Goal: Task Accomplishment & Management: Complete application form

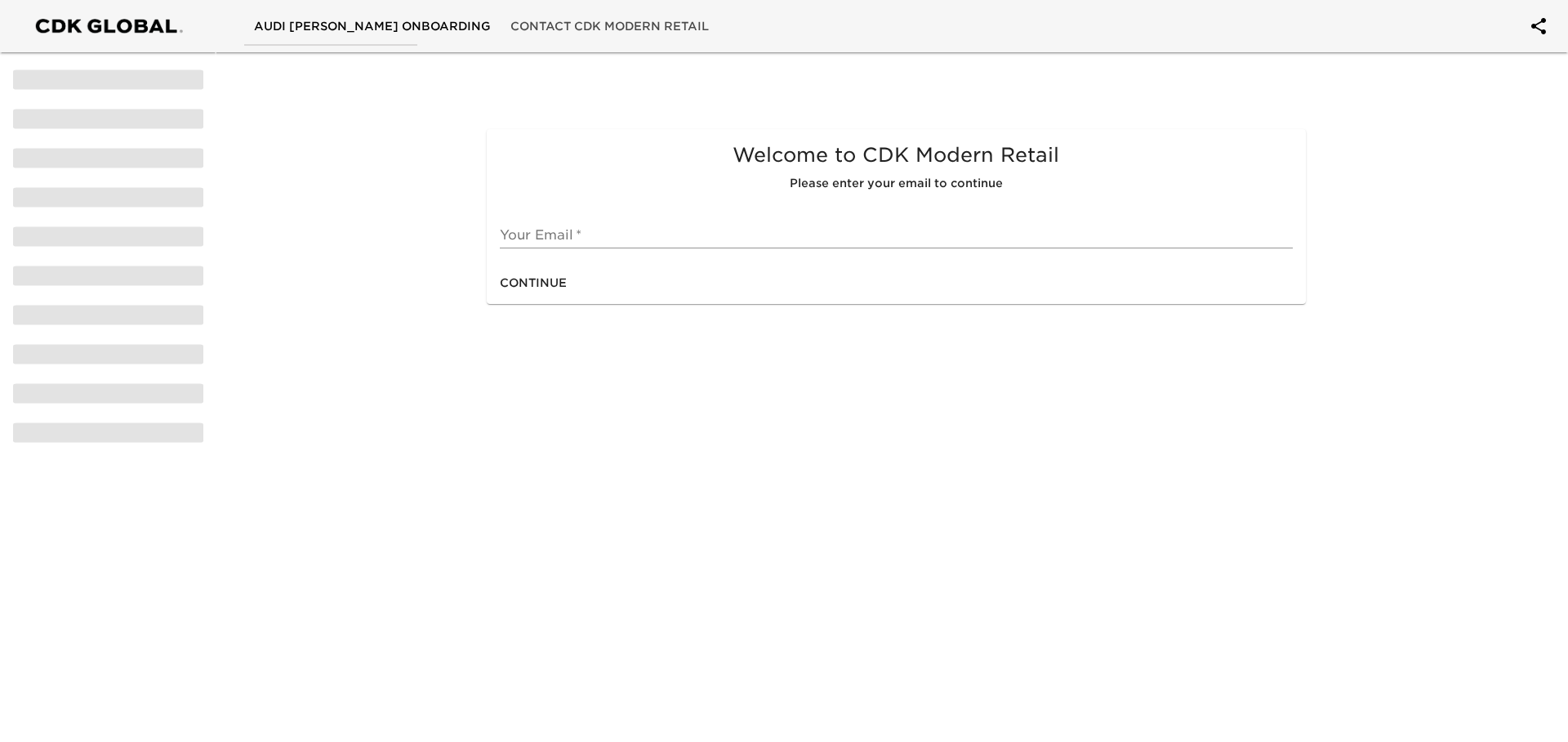
click at [653, 240] on input "text" at bounding box center [896, 235] width 792 height 26
type input "[PERSON_NAME][EMAIL_ADDRESS][PERSON_NAME][PERSON_NAME][DOMAIN_NAME]"
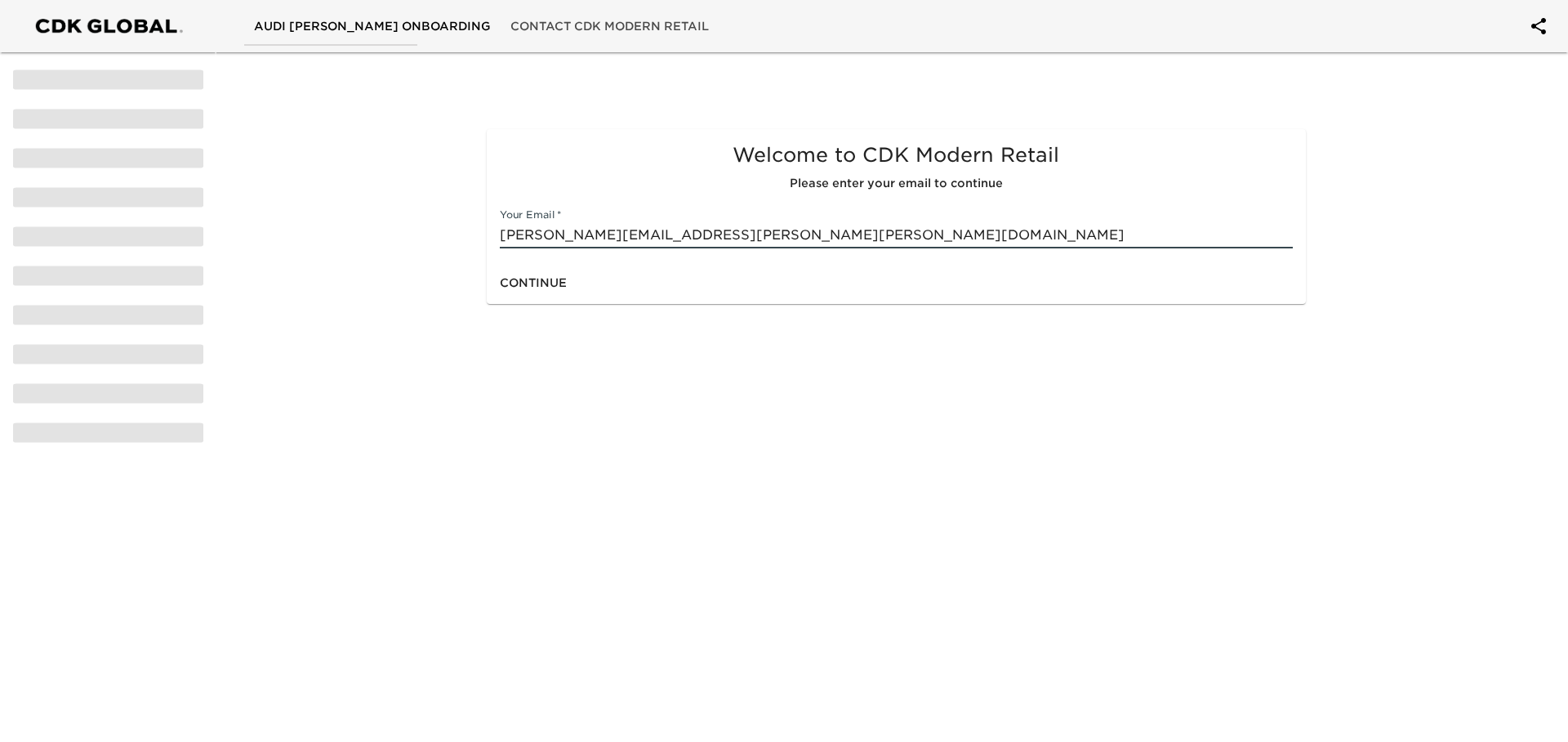
click at [556, 281] on span "Continue" at bounding box center [534, 283] width 67 height 20
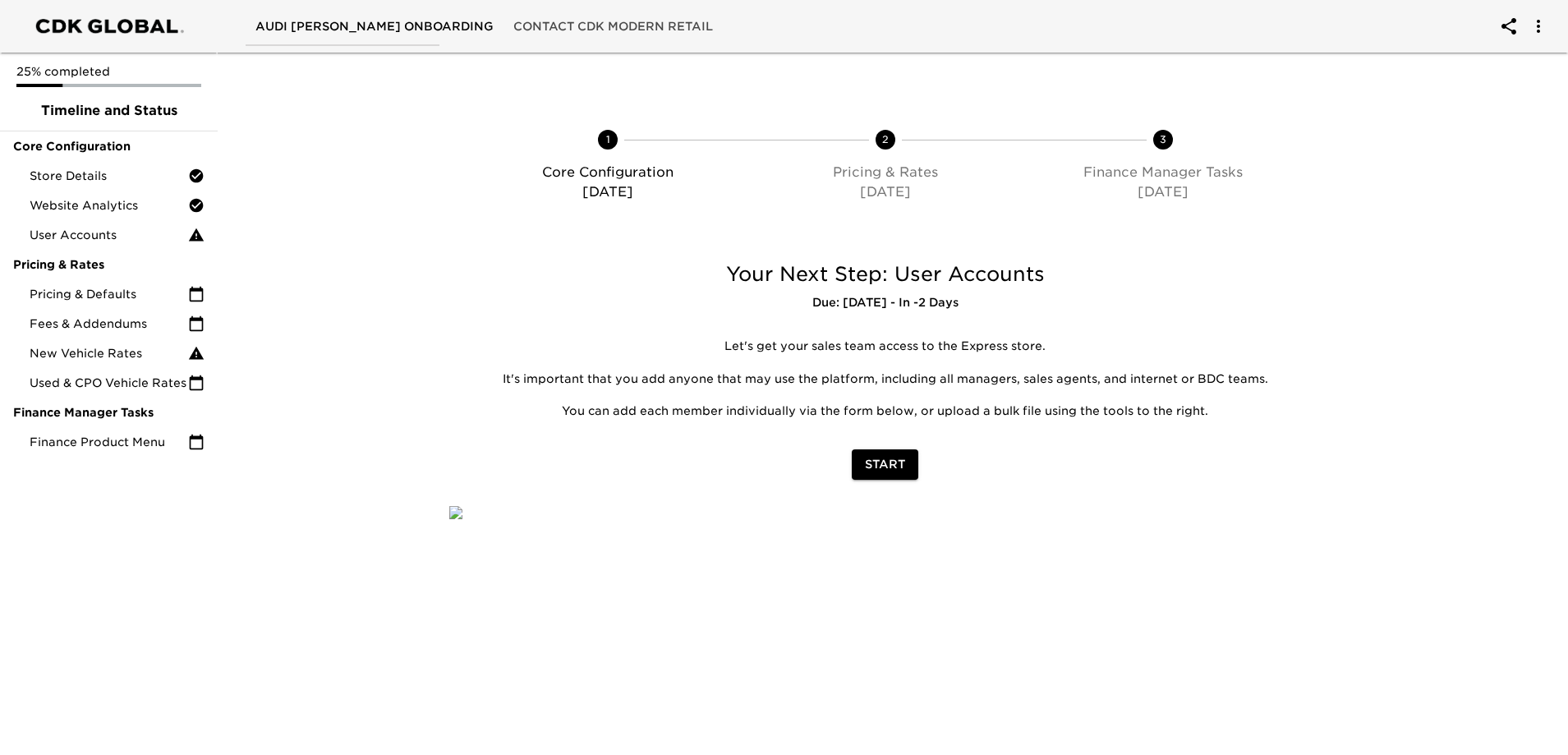
scroll to position [164, 0]
click at [896, 455] on span "Start" at bounding box center [884, 464] width 40 height 21
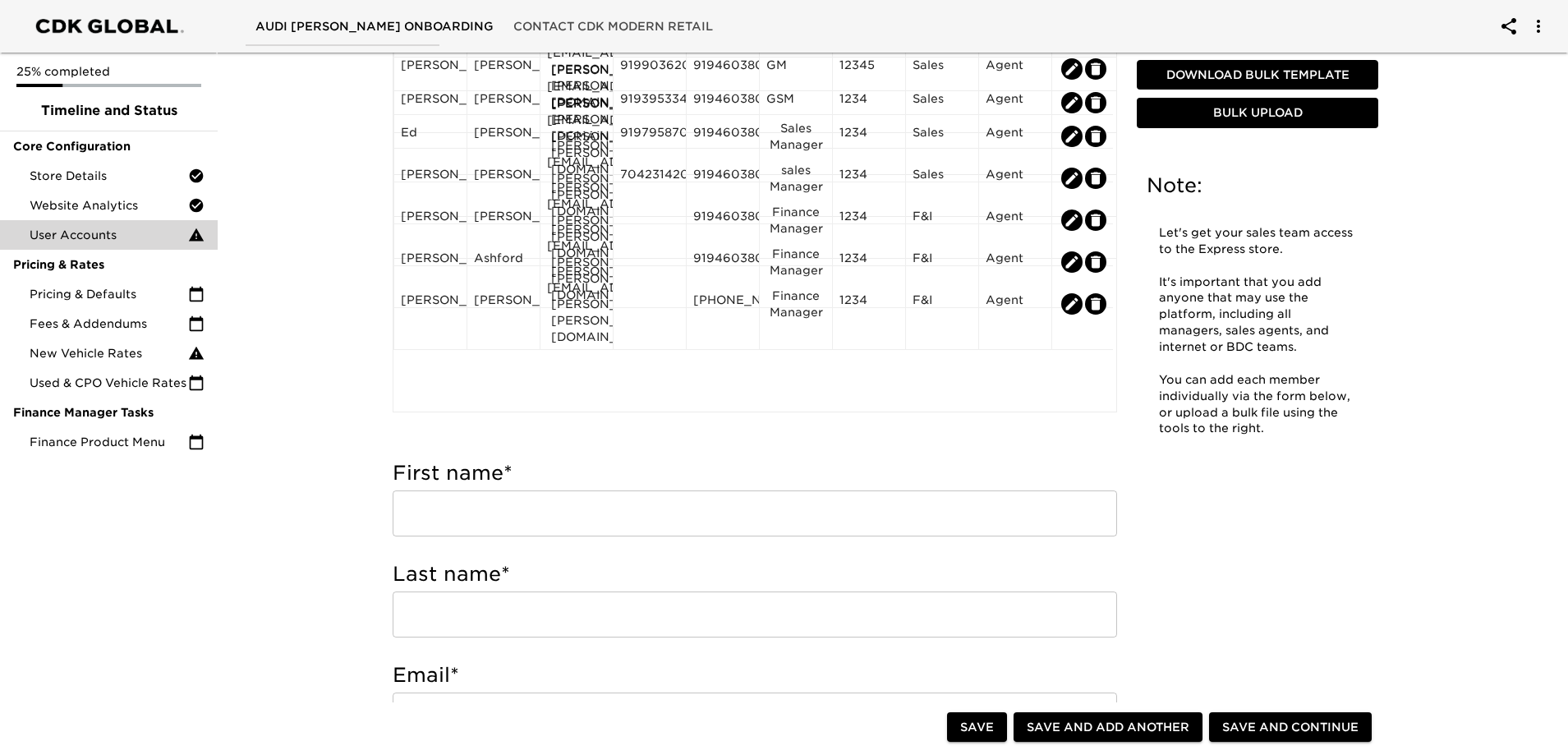
scroll to position [246, 0]
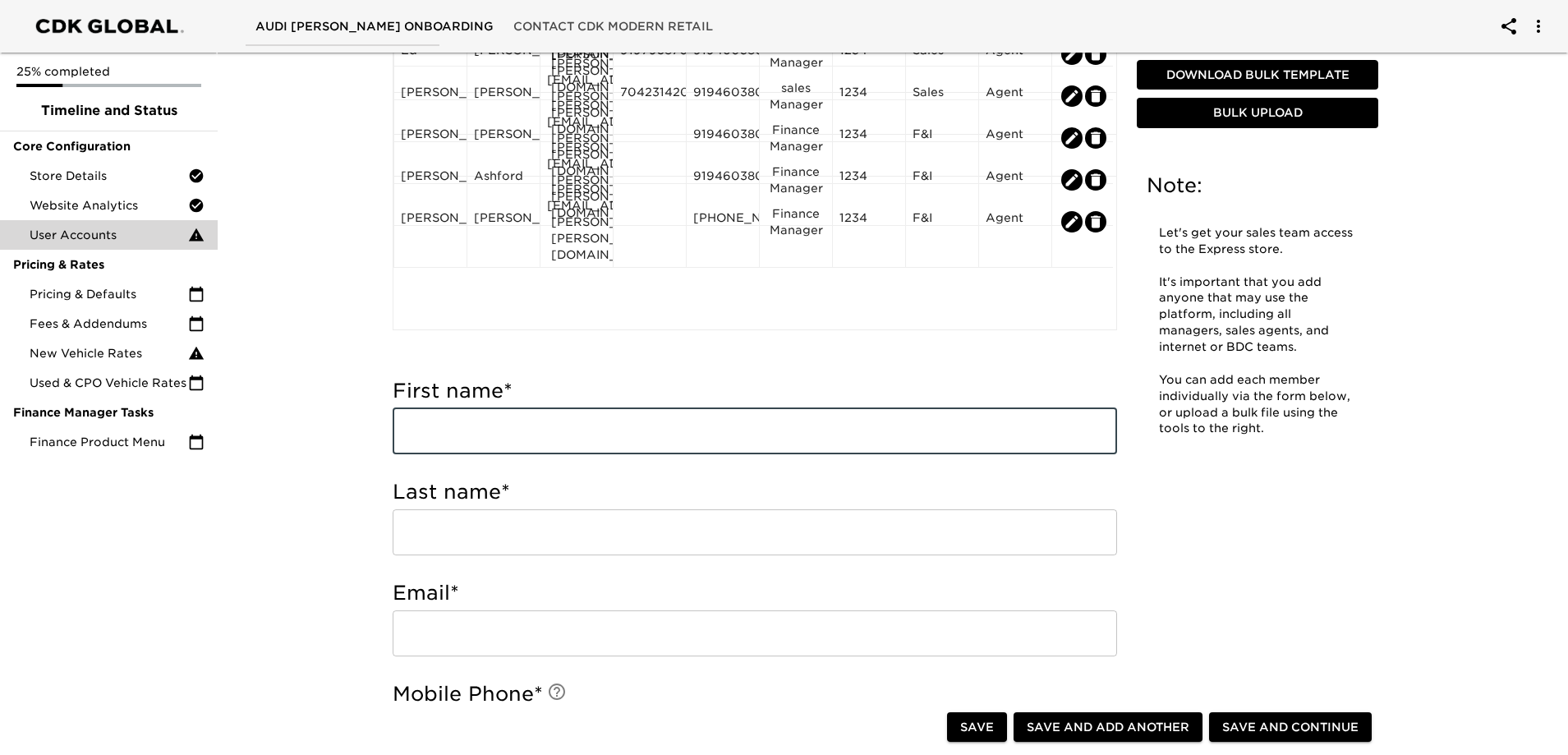
click at [493, 439] on input "text" at bounding box center [755, 431] width 725 height 46
type input "[PERSON_NAME]"
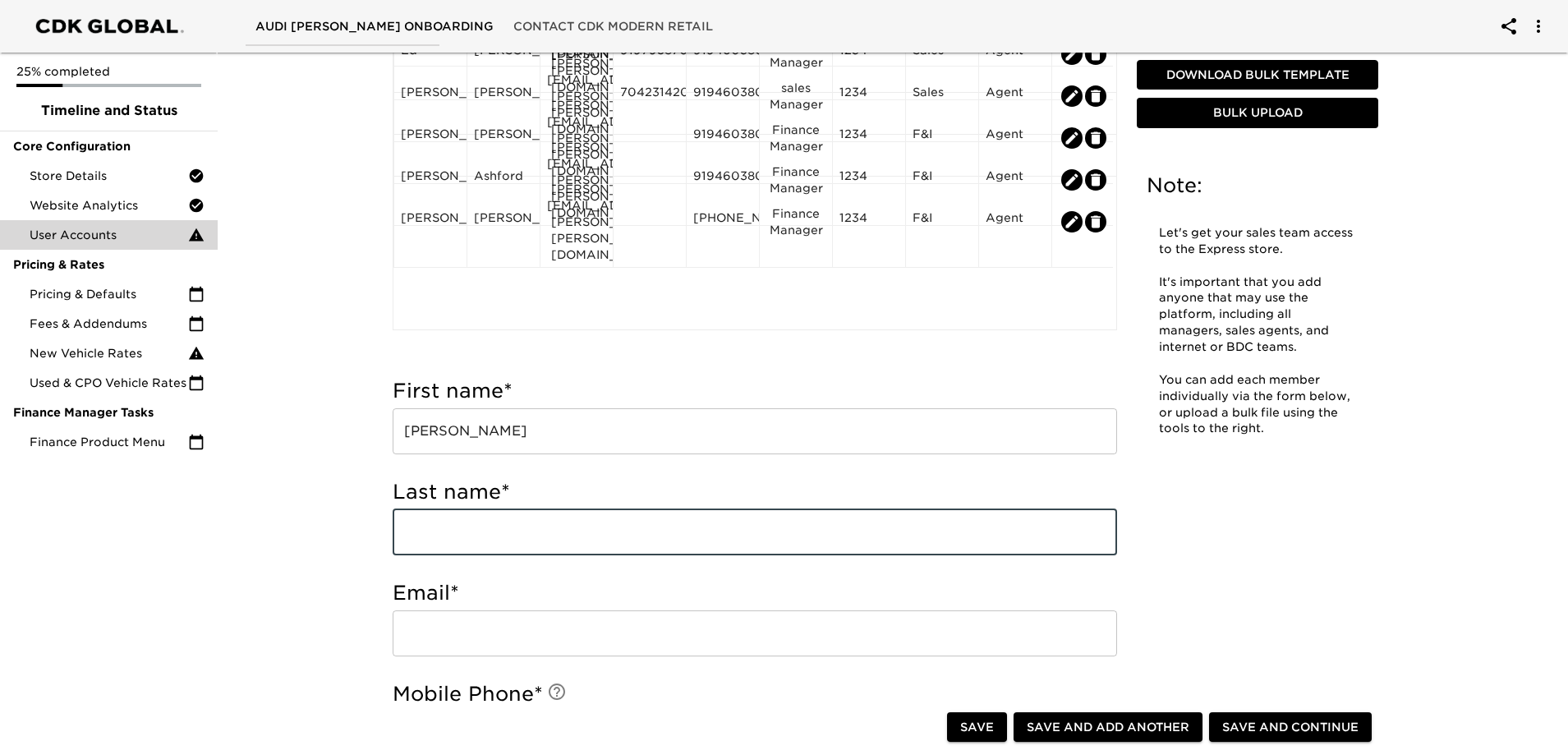
click at [464, 542] on input "text" at bounding box center [755, 532] width 725 height 46
type input "[PERSON_NAME]"
click at [487, 619] on input "email" at bounding box center [755, 634] width 725 height 46
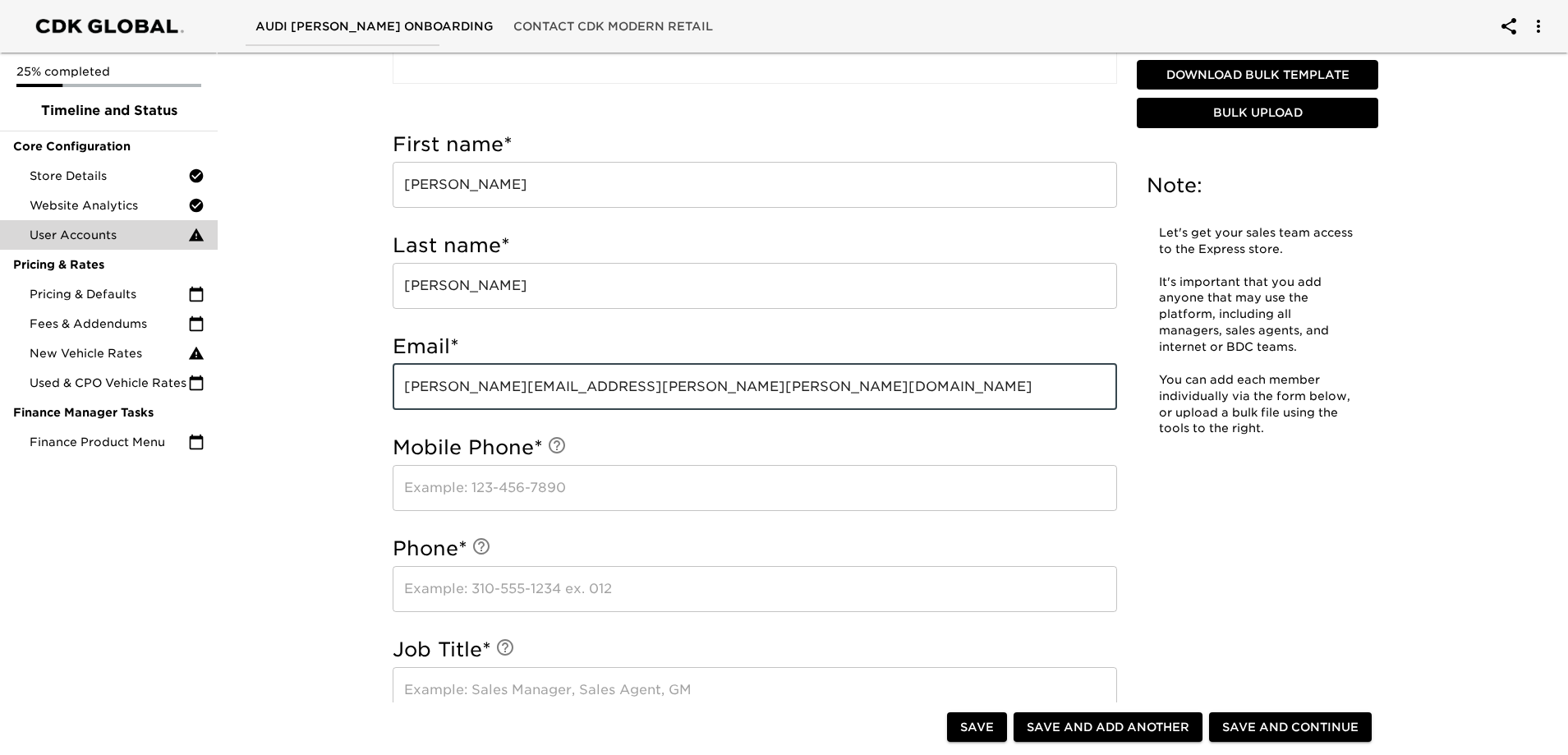
scroll to position [657, 0]
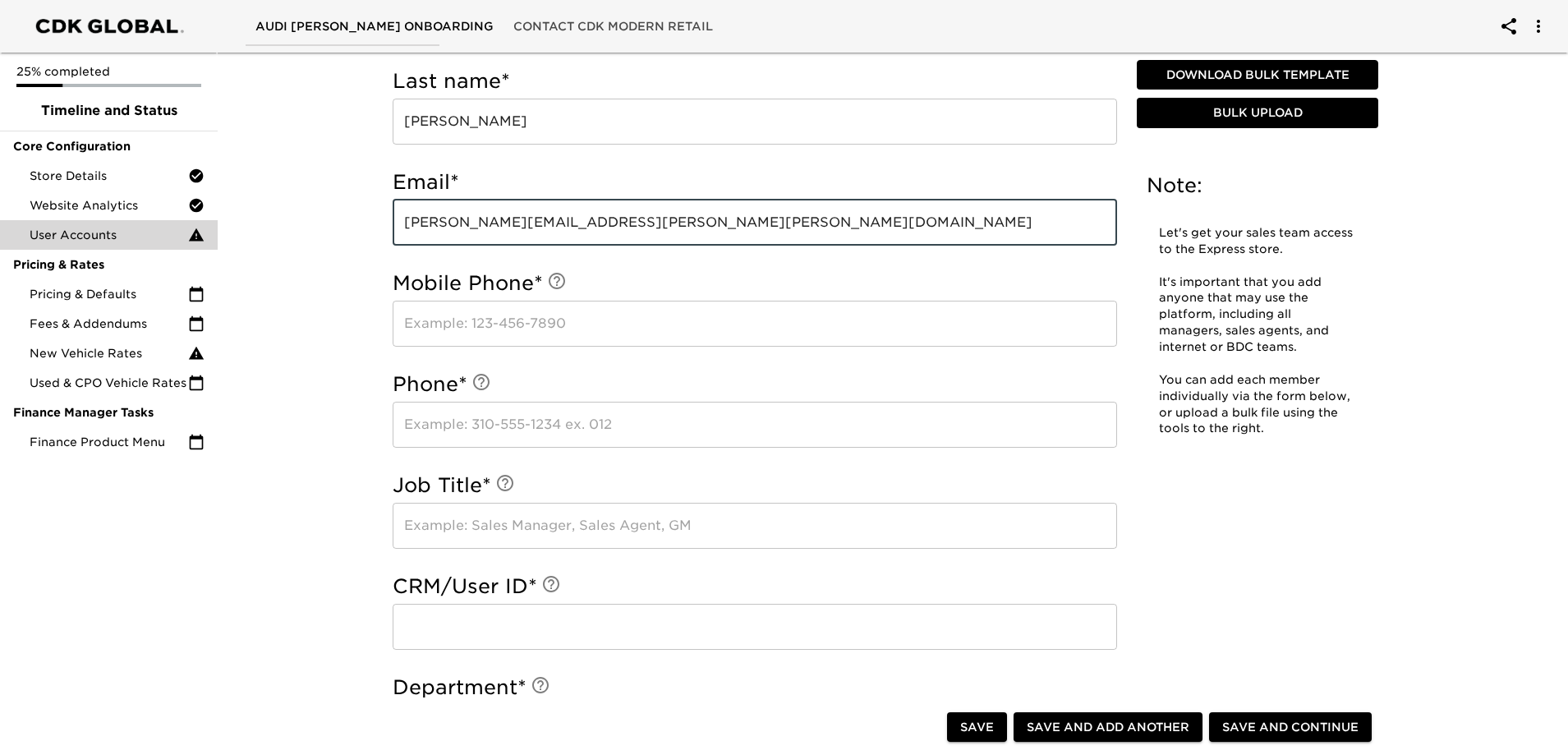
type input "[PERSON_NAME][EMAIL_ADDRESS][PERSON_NAME][PERSON_NAME][DOMAIN_NAME]"
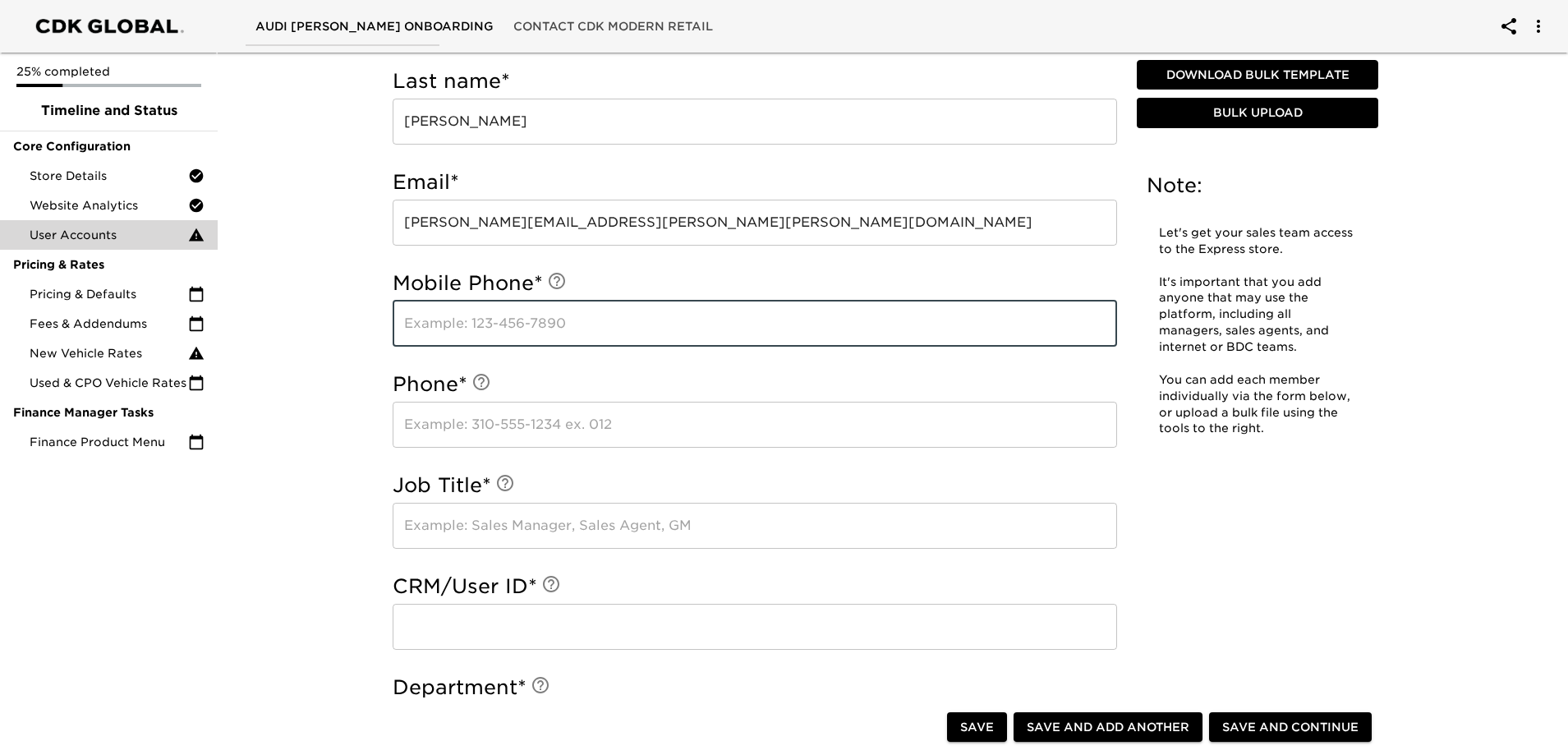
click at [443, 331] on input "text" at bounding box center [755, 324] width 725 height 46
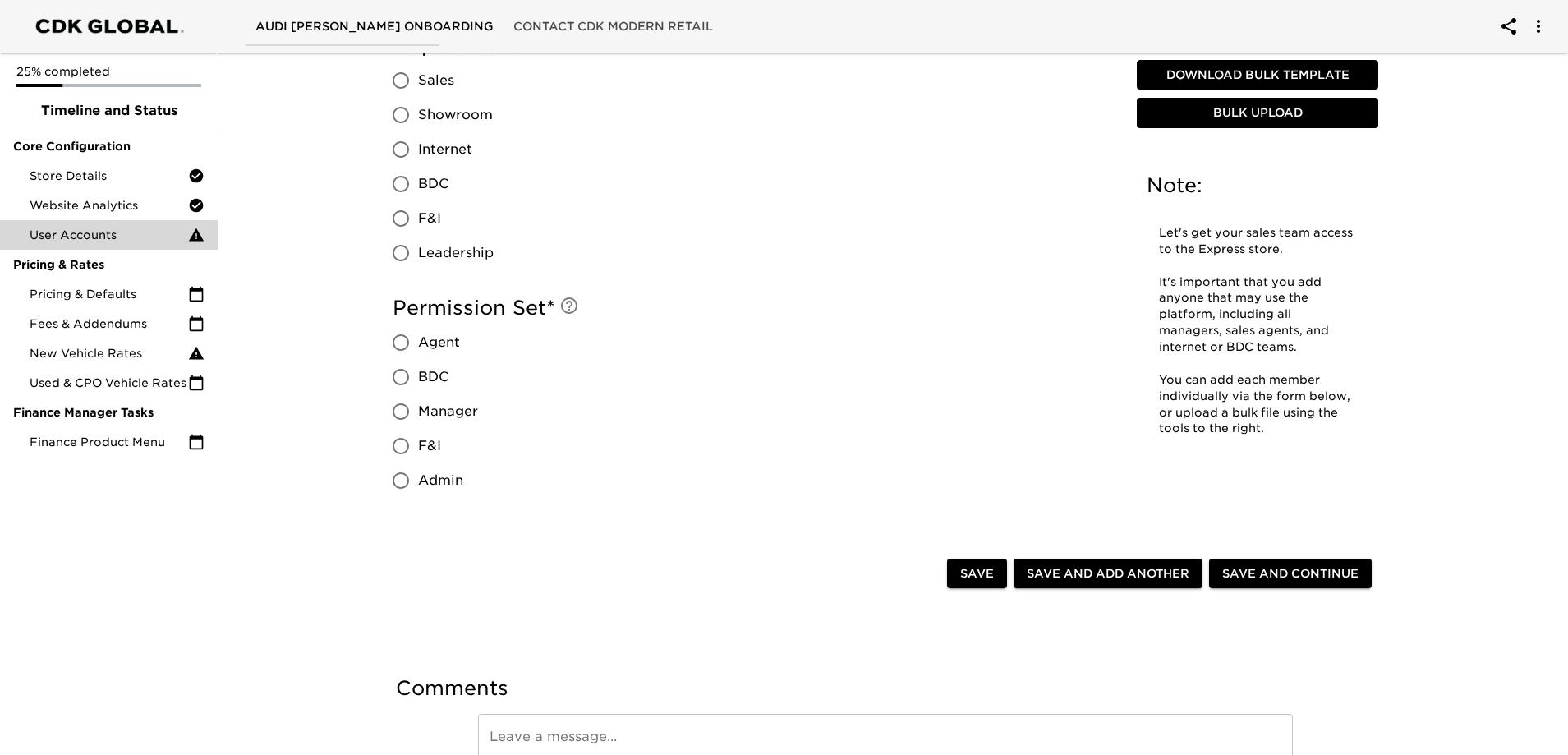
scroll to position [1217, 0]
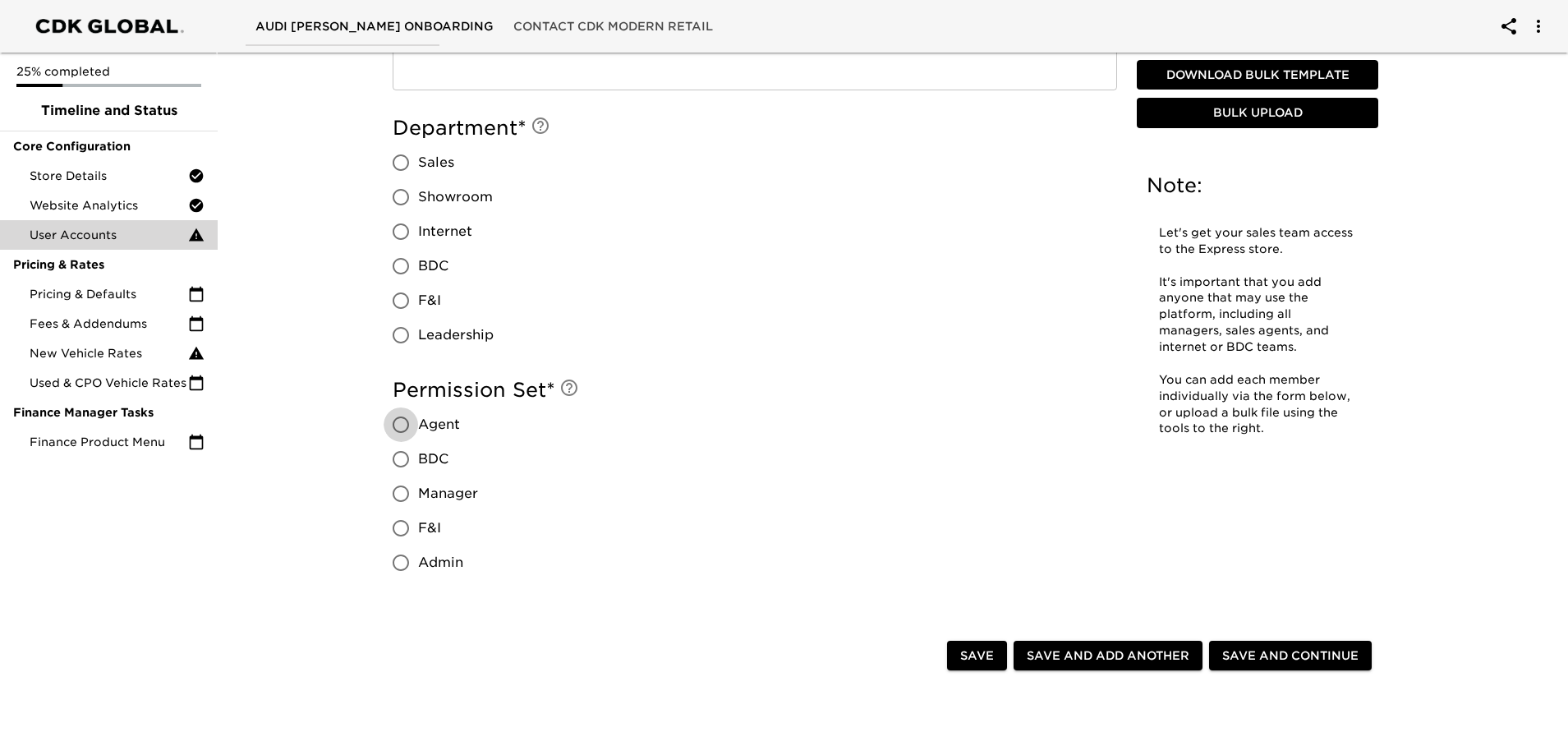
click at [399, 423] on input "Agent" at bounding box center [400, 424] width 35 height 35
radio input "true"
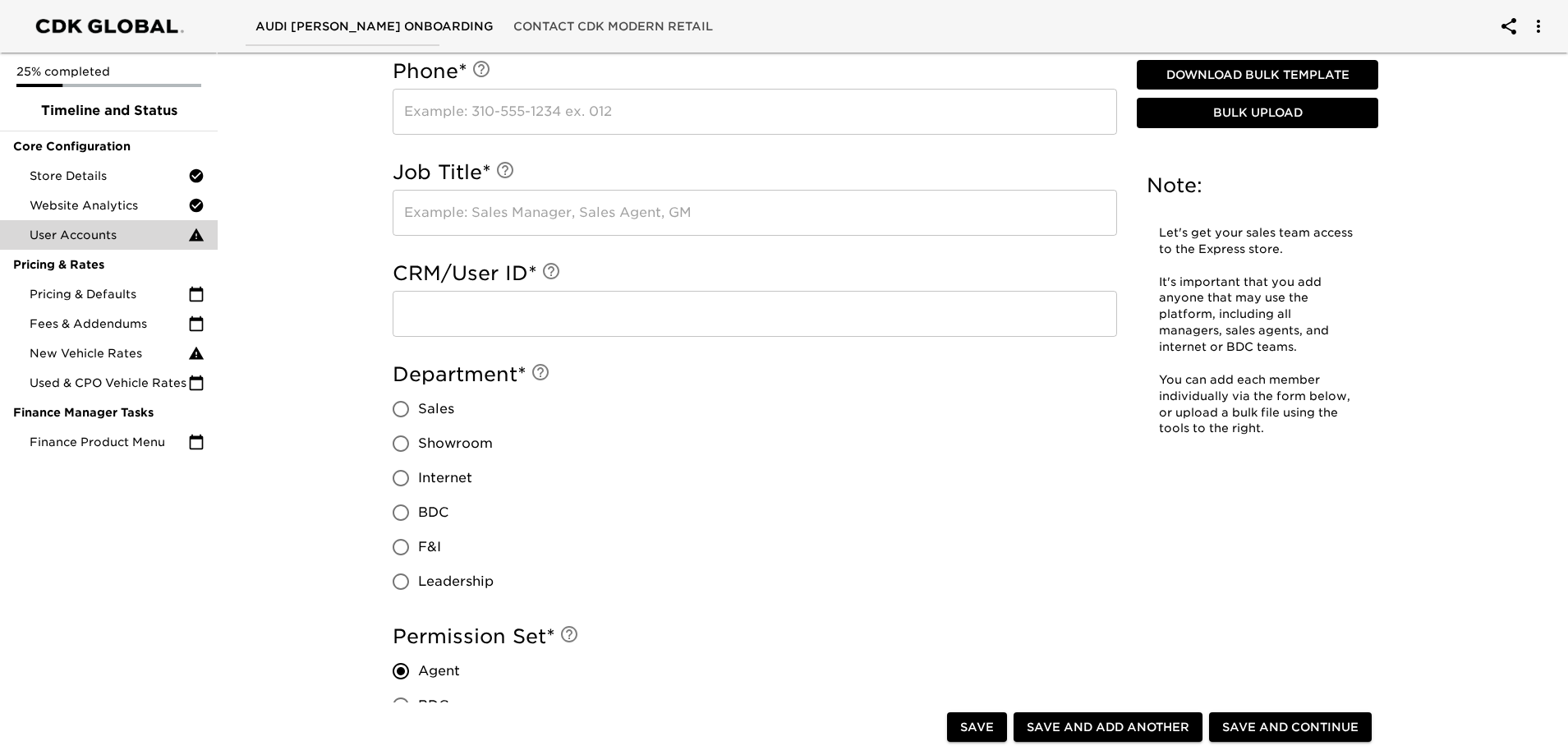
scroll to position [888, 0]
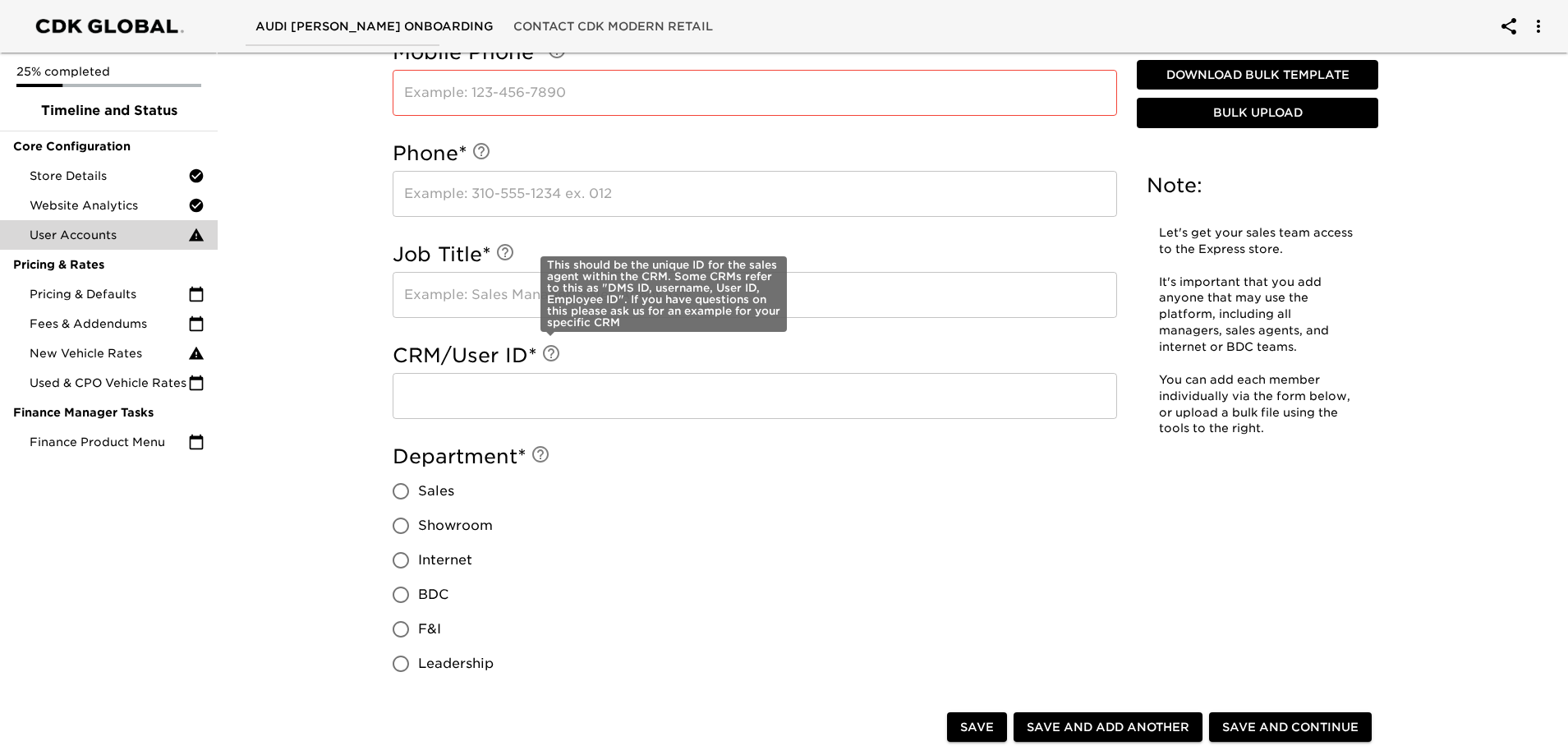
click at [552, 357] on icon at bounding box center [551, 353] width 20 height 20
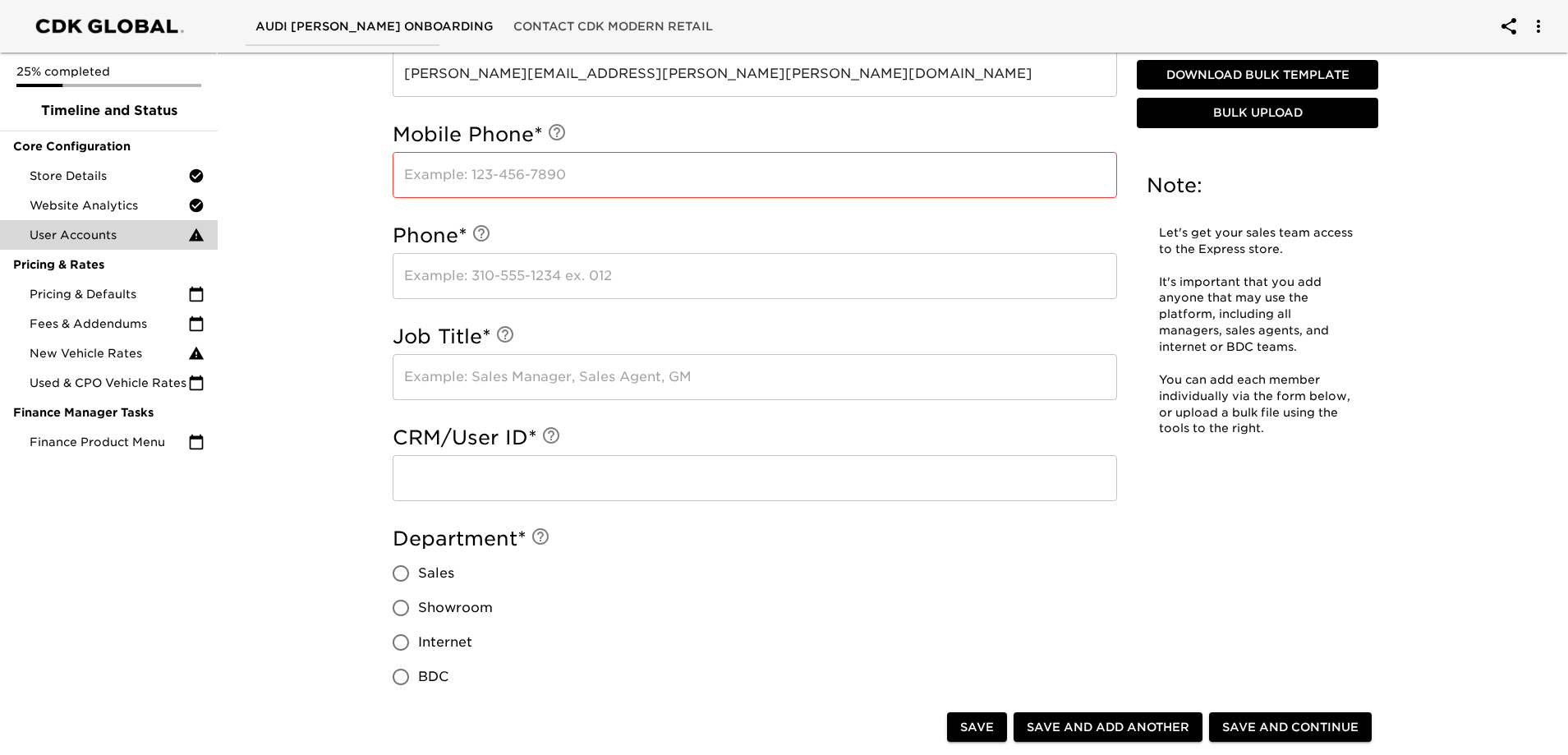
scroll to position [477, 0]
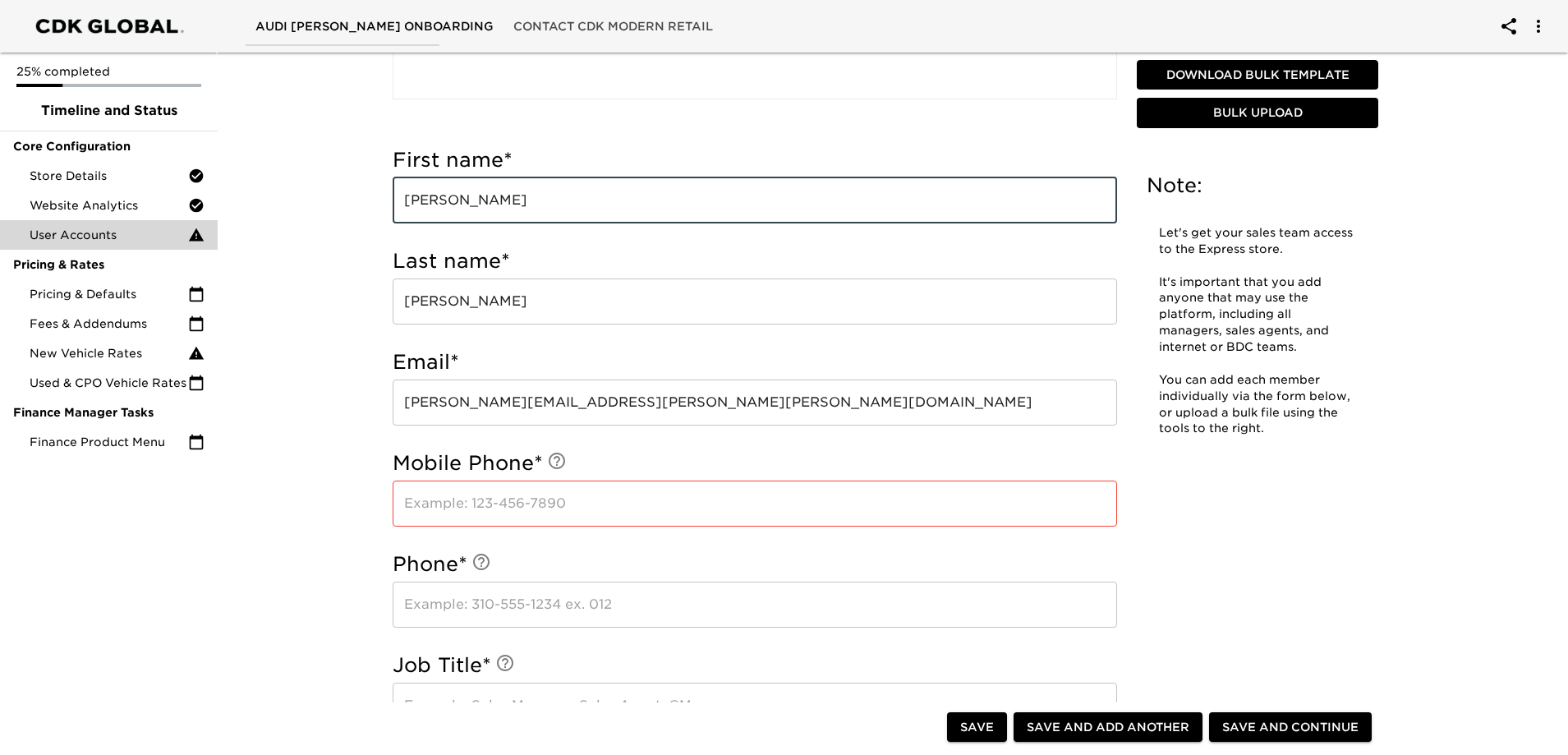
drag, startPoint x: 468, startPoint y: 193, endPoint x: 351, endPoint y: 192, distance: 117.0
click at [351, 192] on div "User Accounts Overdue! Note: Let's get your sales team access to the Express st…" at bounding box center [885, 613] width 1357 height 2089
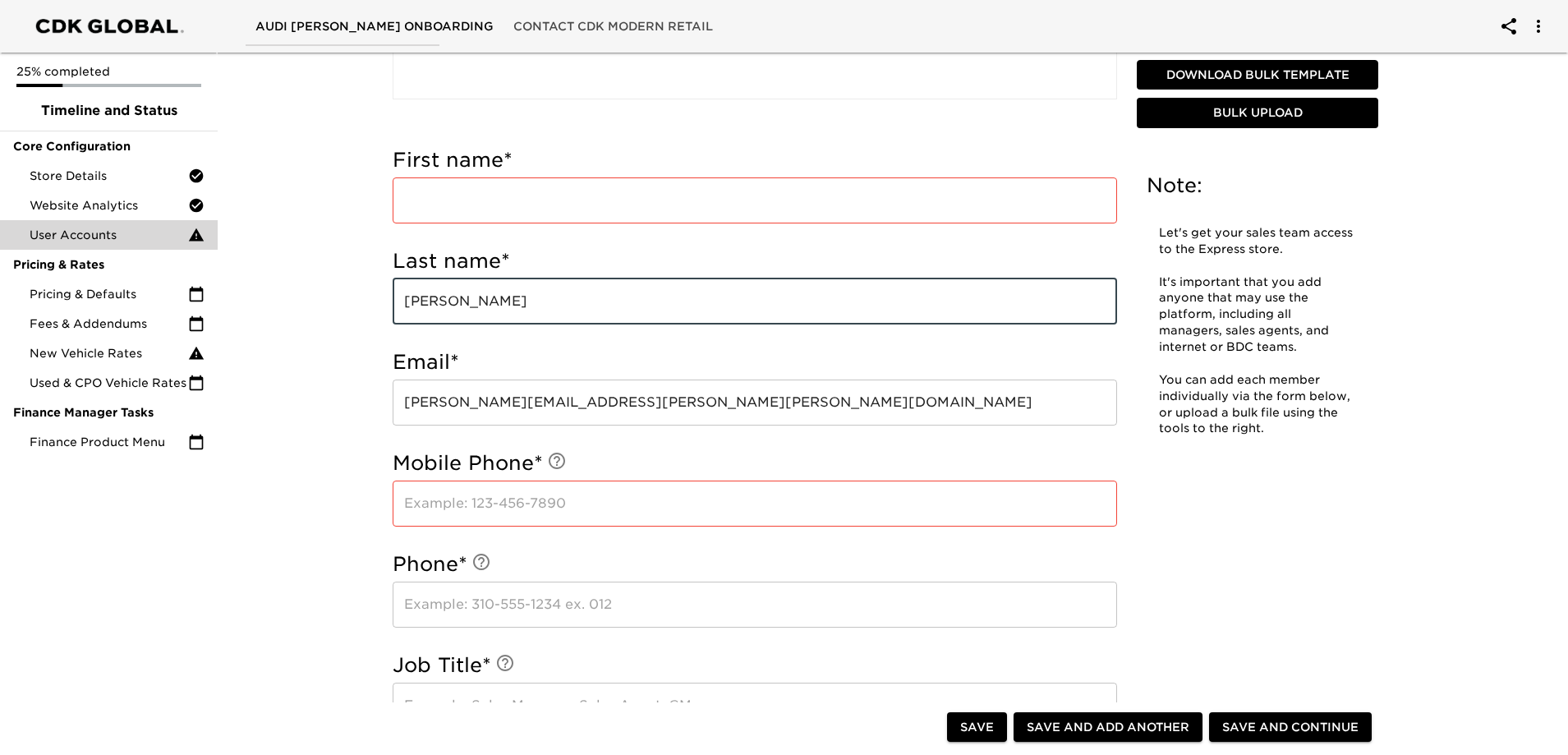
drag, startPoint x: 445, startPoint y: 302, endPoint x: 345, endPoint y: 300, distance: 100.0
click at [345, 300] on div "User Accounts Overdue! Note: Let's get your sales team access to the Express st…" at bounding box center [885, 613] width 1357 height 2089
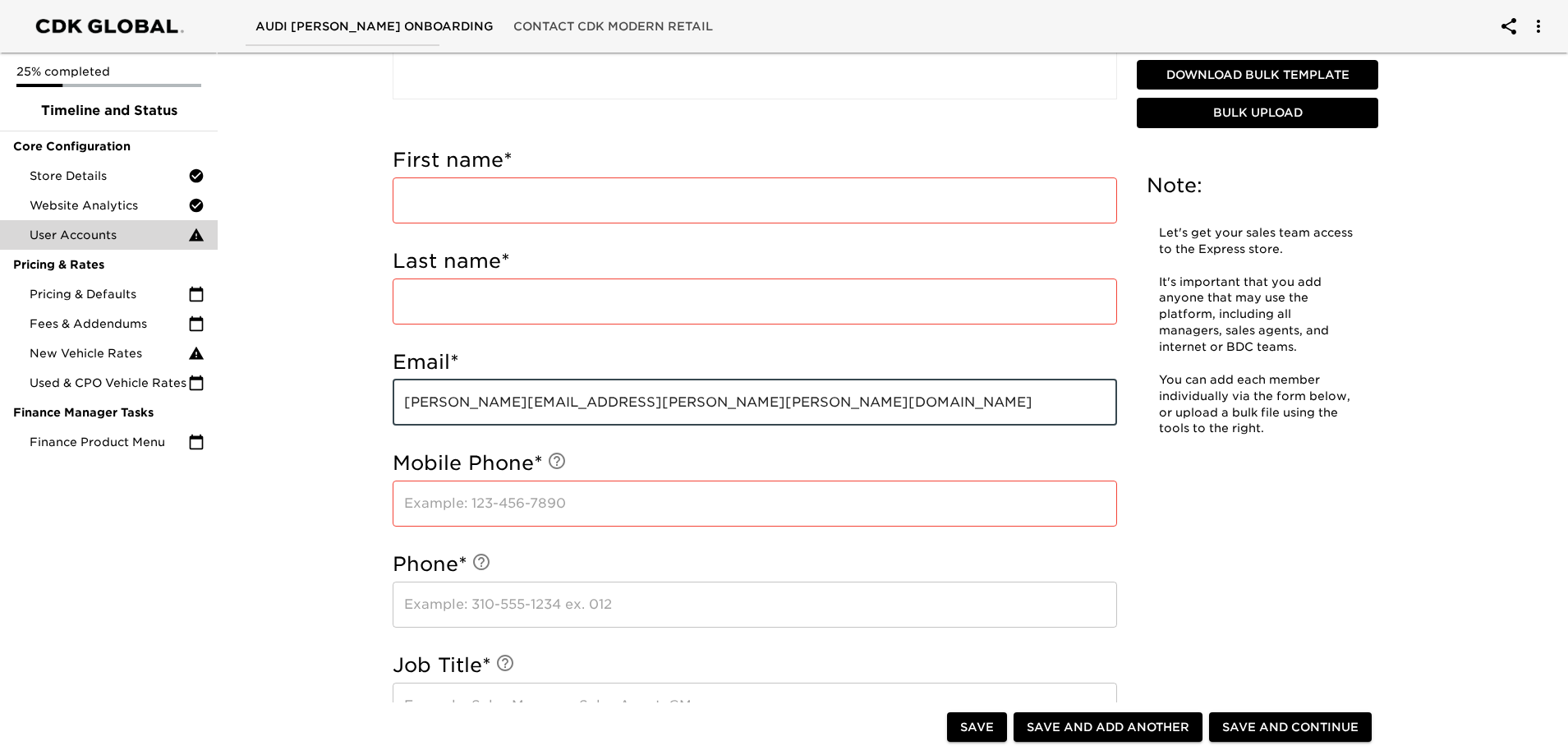
drag, startPoint x: 621, startPoint y: 416, endPoint x: 375, endPoint y: 414, distance: 246.0
click at [375, 414] on div "Saved: First name Last name Email Mobile Phone Phone Job Title CRM/User ID Depa…" at bounding box center [754, 502] width 764 height 1736
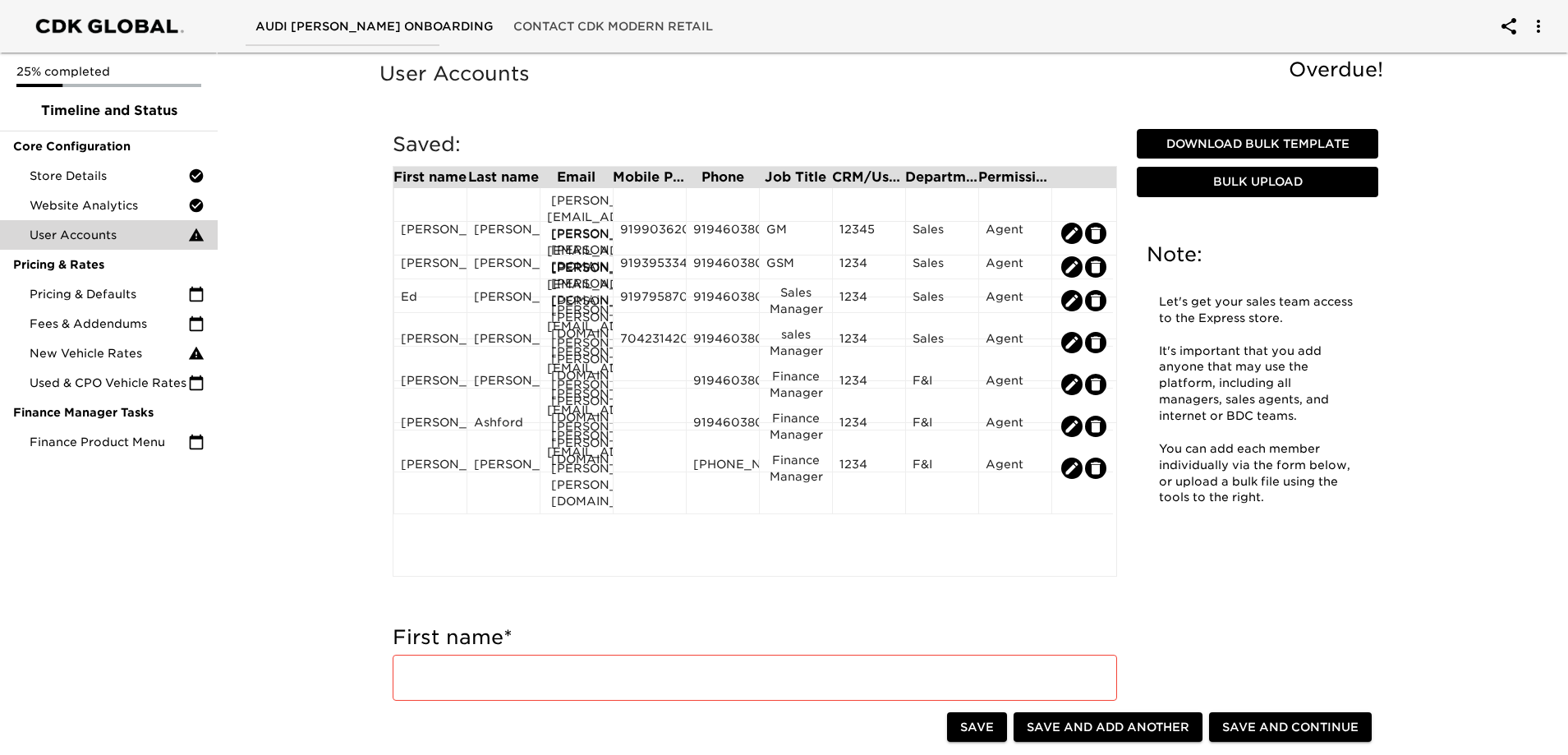
scroll to position [329, 0]
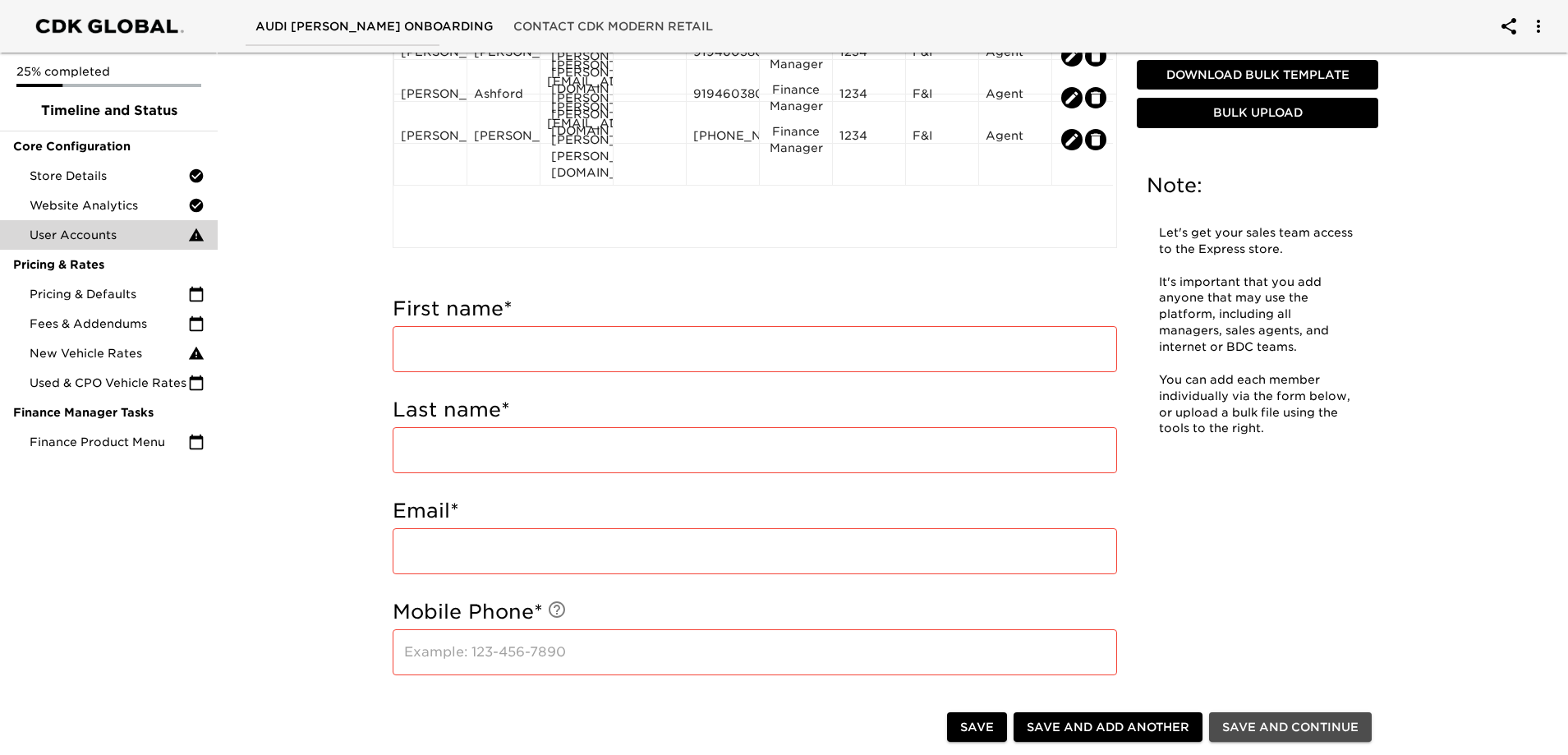
click at [1304, 722] on span "Save and Continue" at bounding box center [1290, 727] width 136 height 21
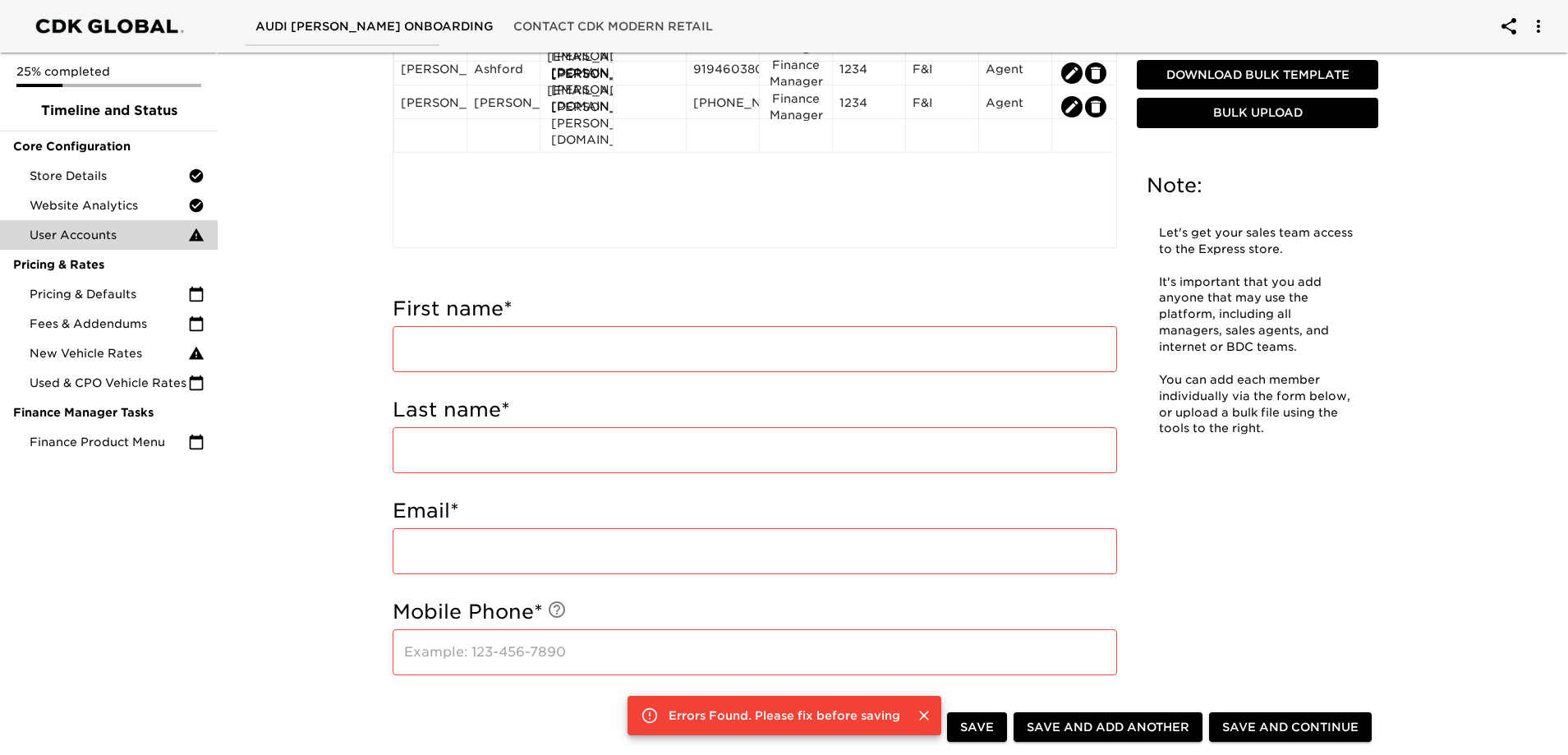
scroll to position [0, 0]
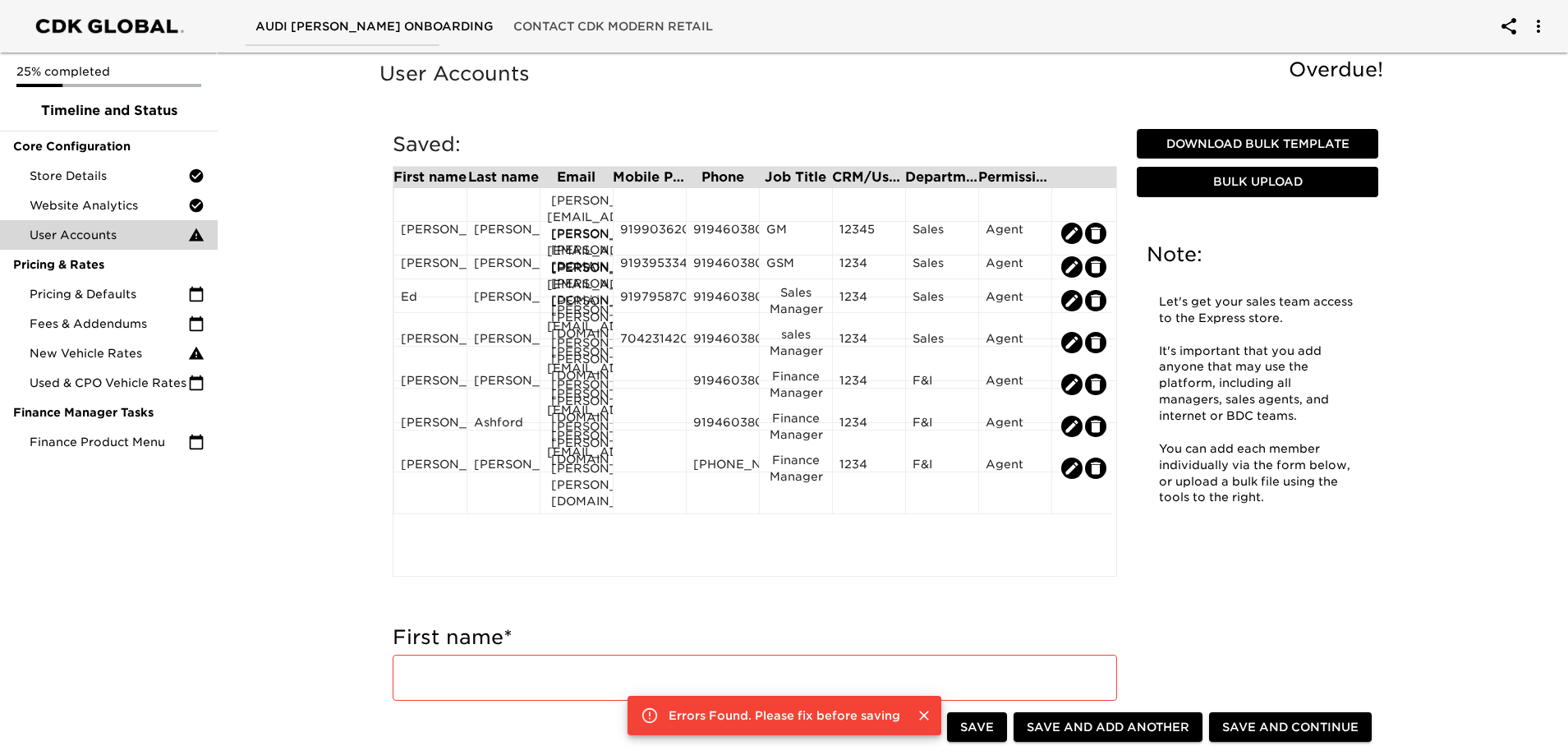
click at [1308, 732] on span "Save and Continue" at bounding box center [1290, 727] width 136 height 21
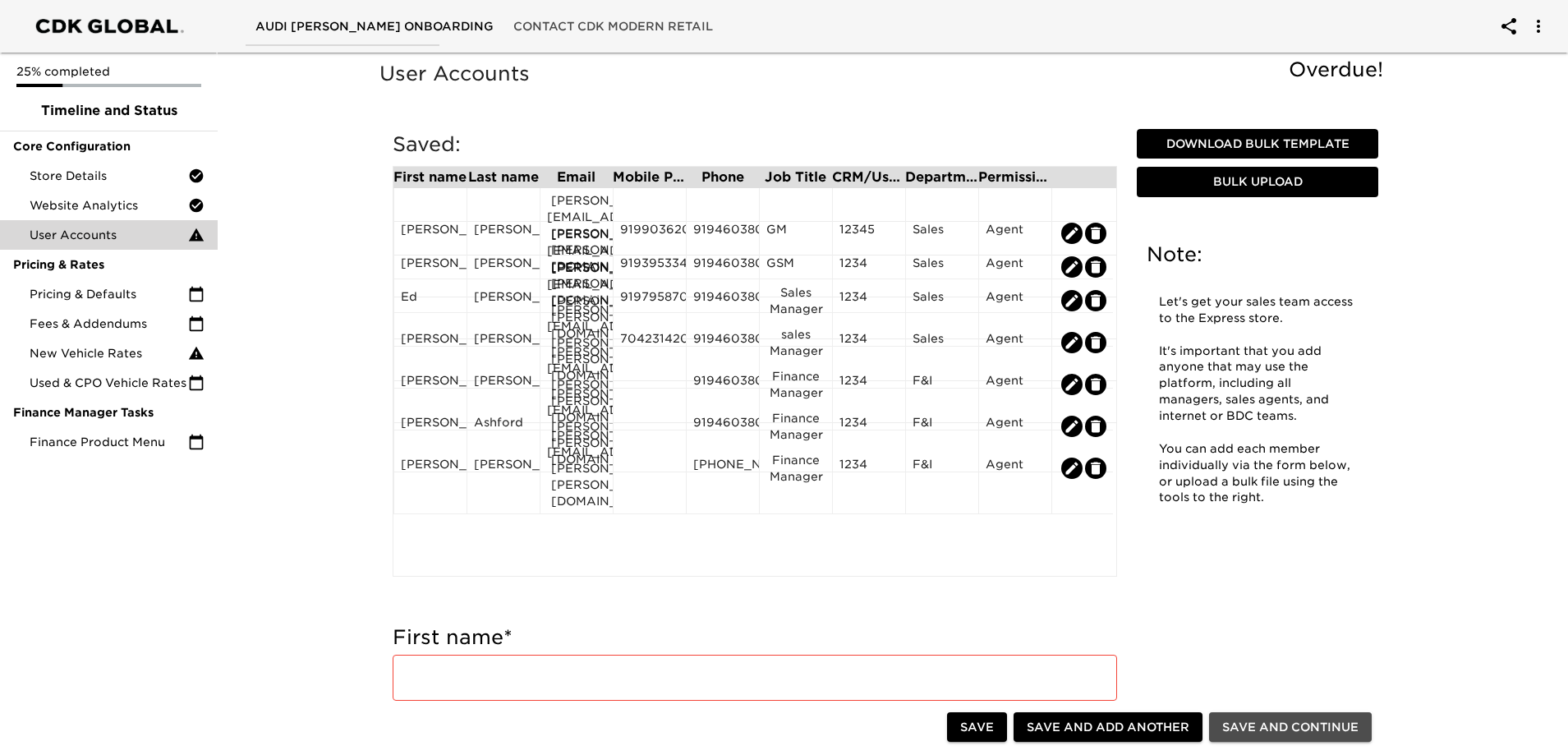
click at [1306, 732] on span "Save and Continue" at bounding box center [1290, 727] width 136 height 21
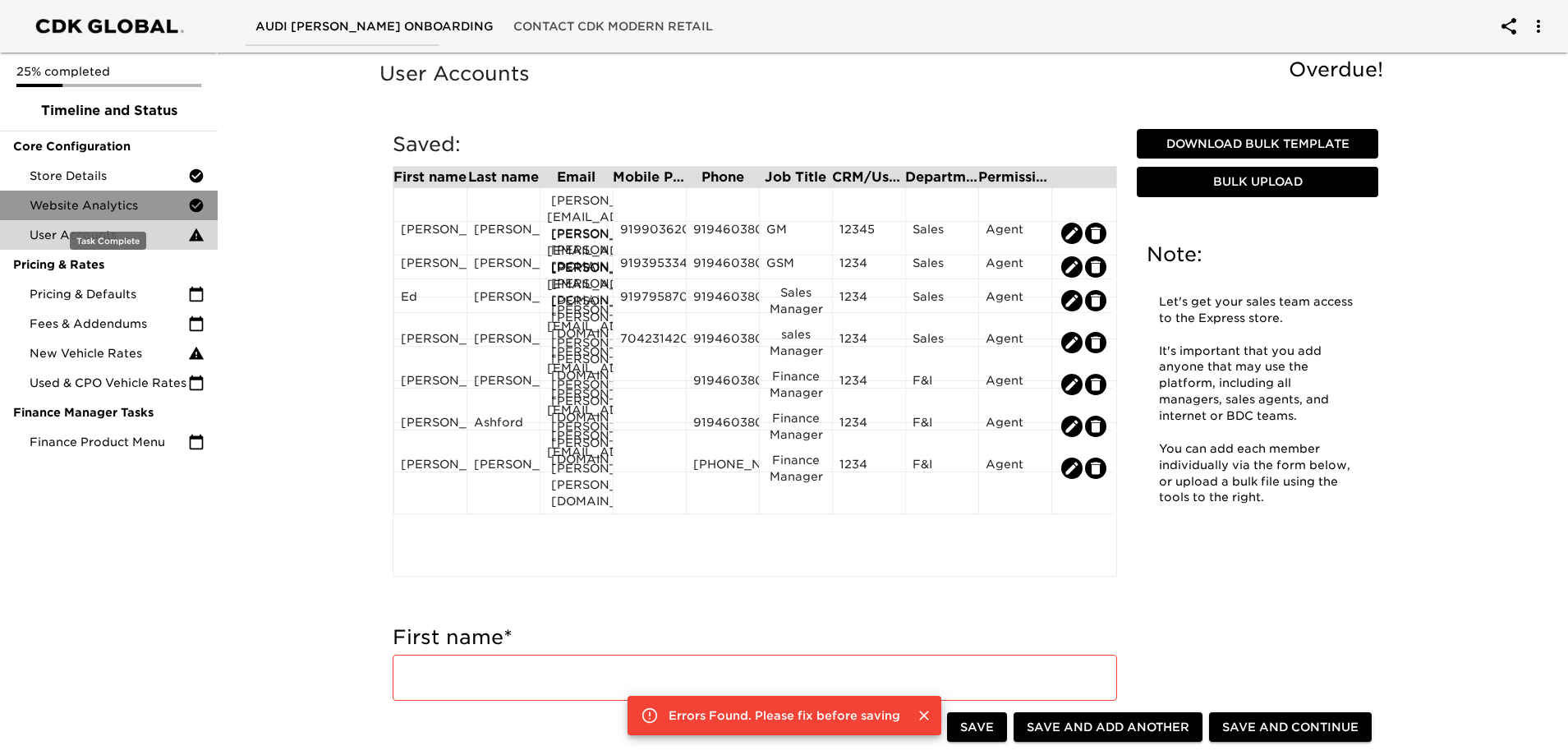
click at [118, 209] on span "Website Analytics" at bounding box center [109, 205] width 159 height 16
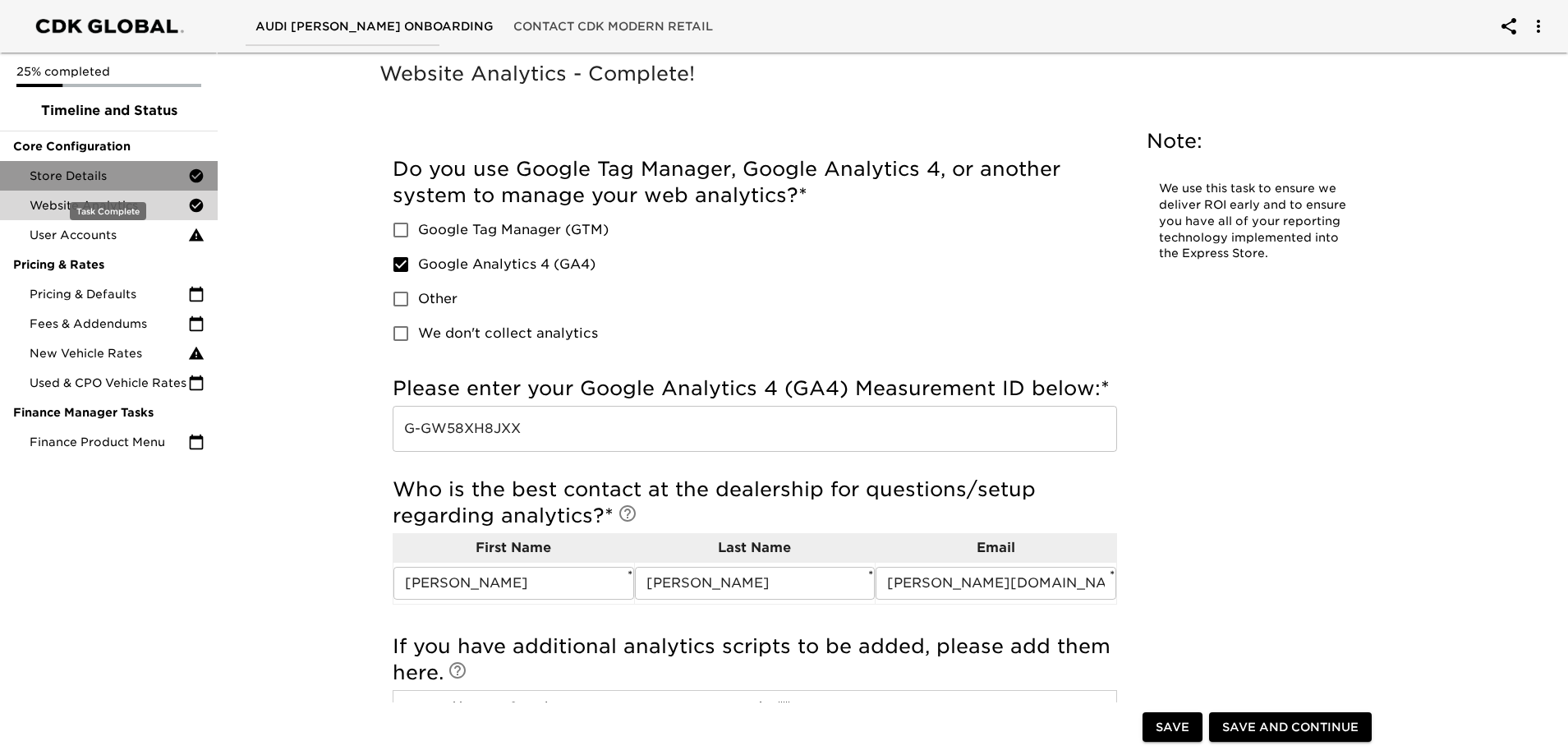
click at [113, 170] on span "Store Details" at bounding box center [109, 176] width 159 height 16
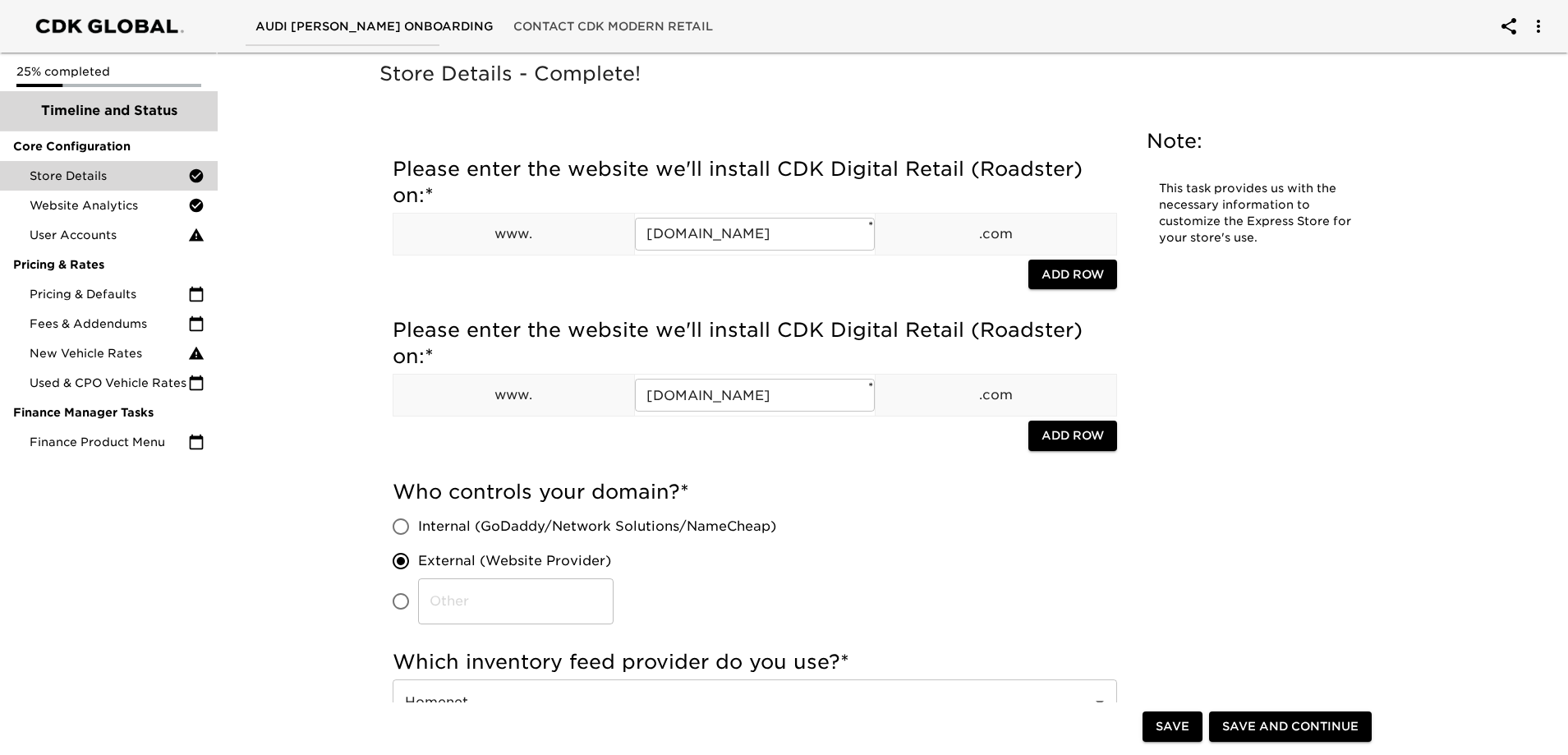
click at [99, 103] on span "Timeline and Status" at bounding box center [109, 111] width 192 height 20
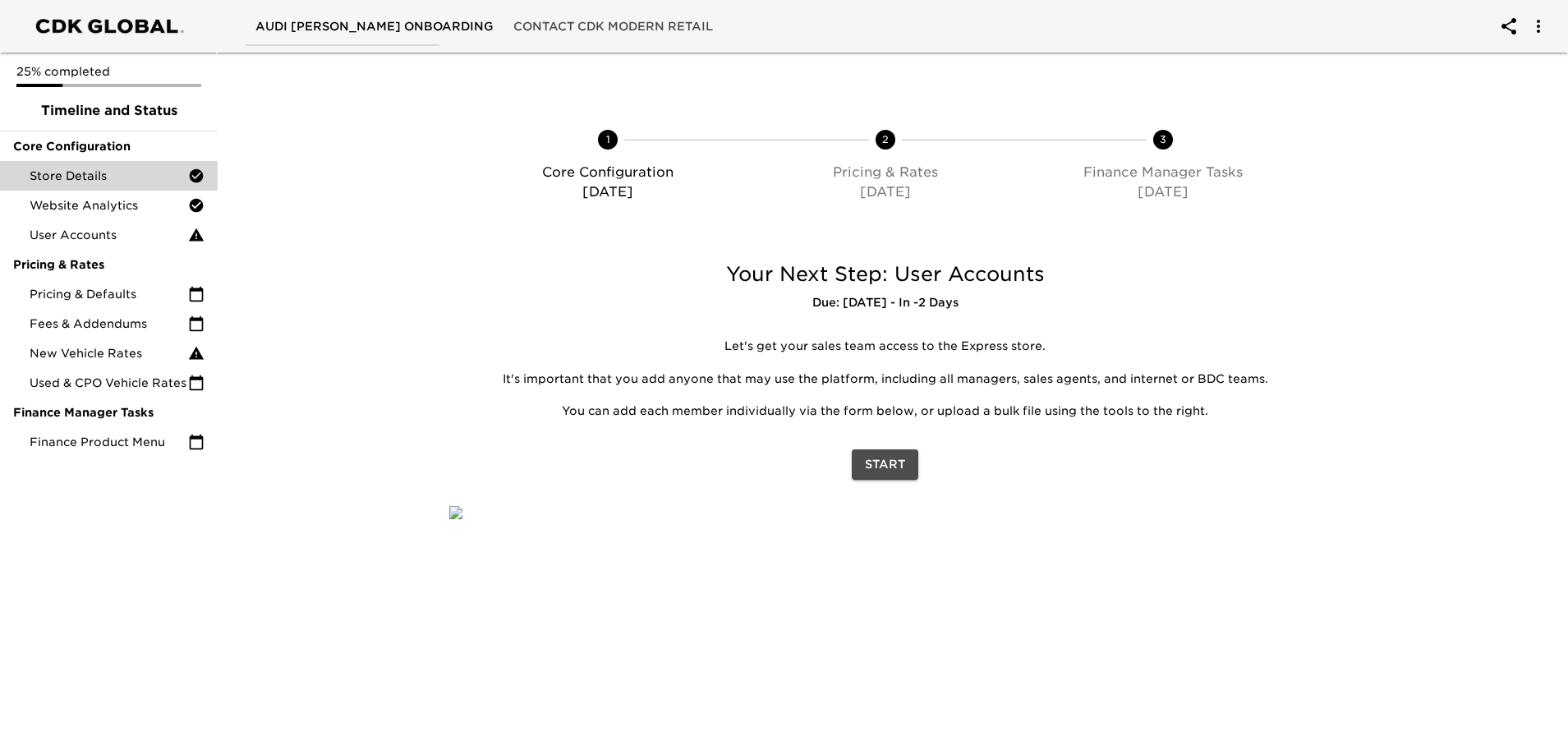
click at [888, 467] on span "Start" at bounding box center [884, 464] width 40 height 21
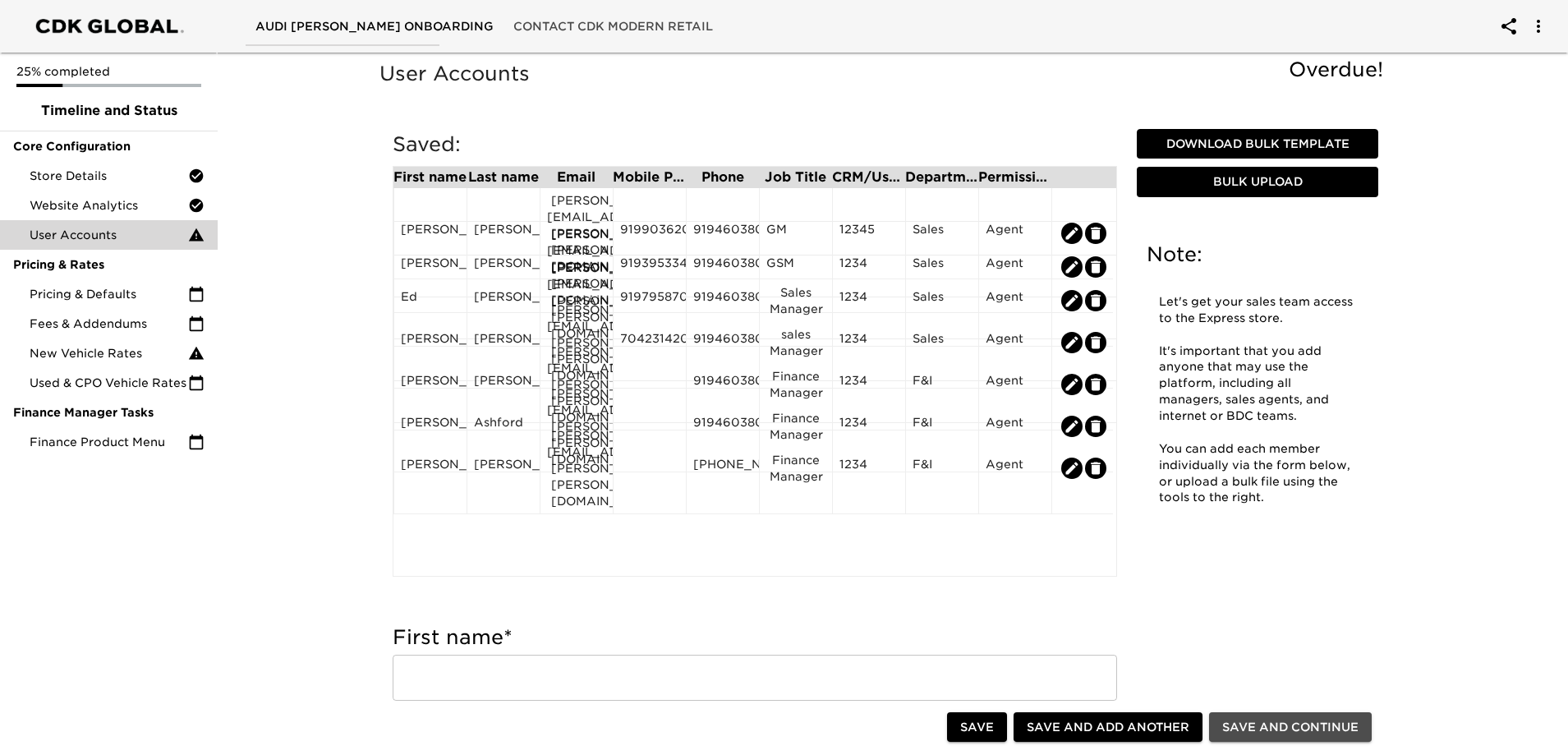
click at [1301, 732] on span "Save and Continue" at bounding box center [1290, 727] width 136 height 21
click at [1293, 721] on span "Save and Continue" at bounding box center [1290, 727] width 136 height 21
